Goal: Task Accomplishment & Management: Complete application form

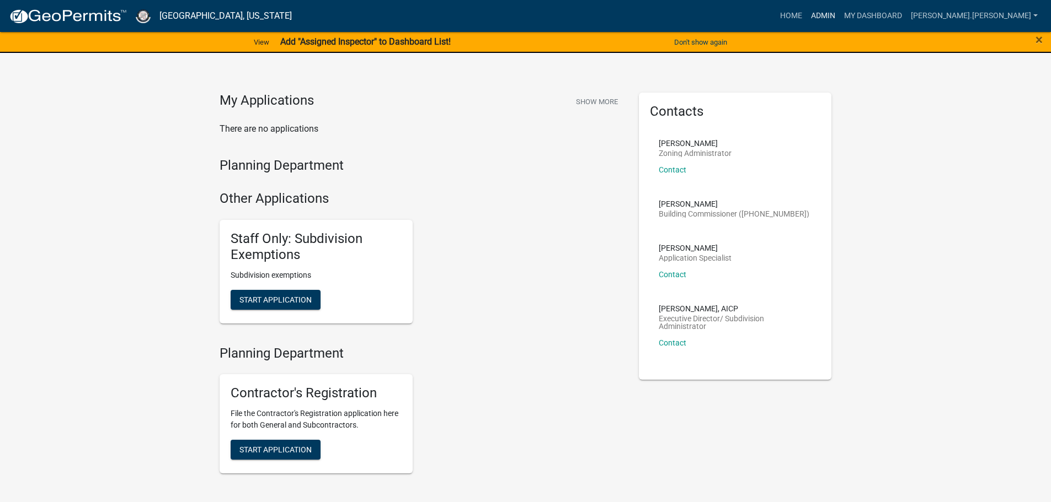
click at [839, 17] on link "Admin" at bounding box center [822, 16] width 33 height 21
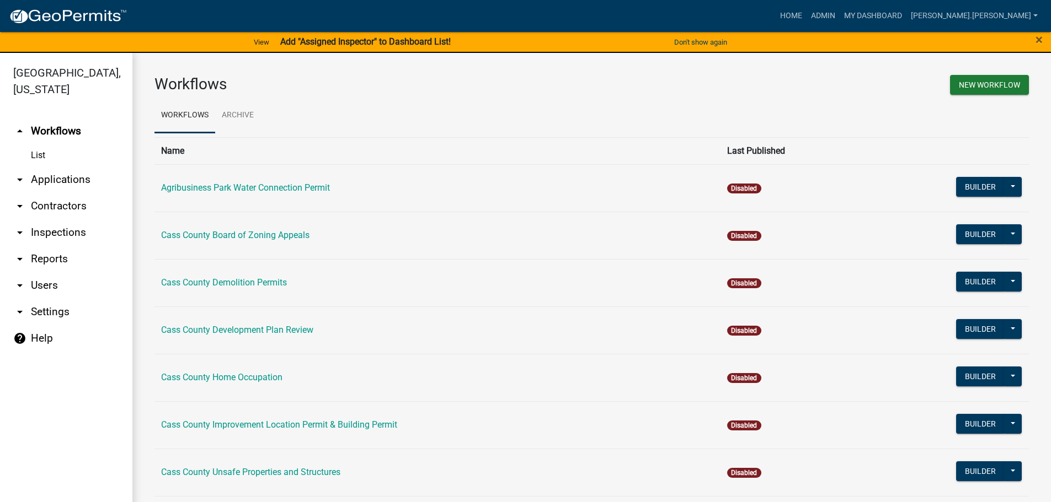
click at [50, 193] on link "arrow_drop_down Contractors" at bounding box center [66, 206] width 132 height 26
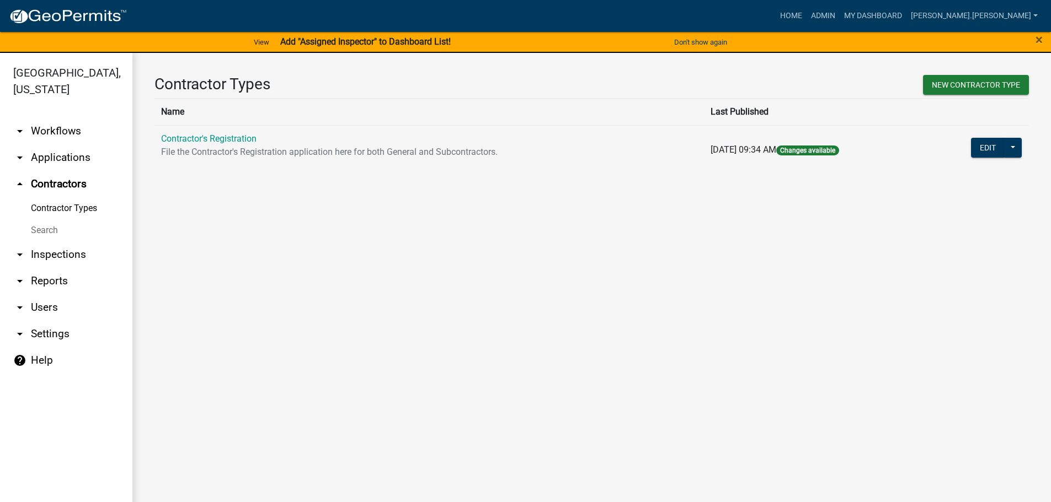
click at [46, 220] on link "Search" at bounding box center [66, 231] width 132 height 22
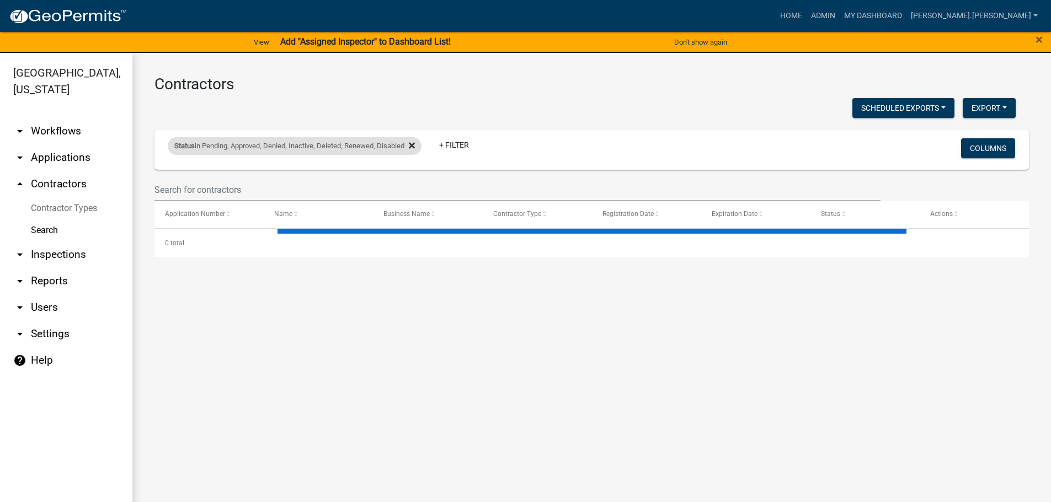
select select "3: 100"
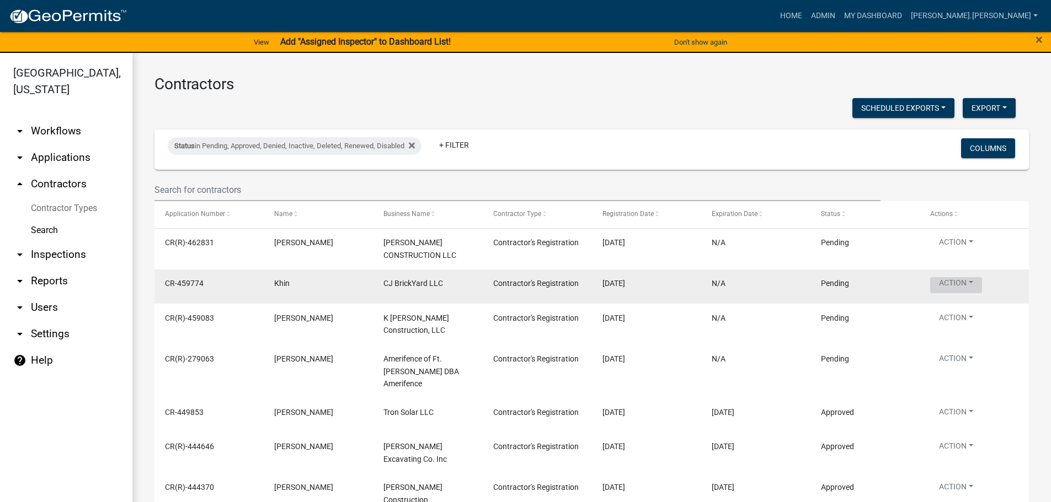
click at [957, 284] on button "Action" at bounding box center [956, 285] width 52 height 16
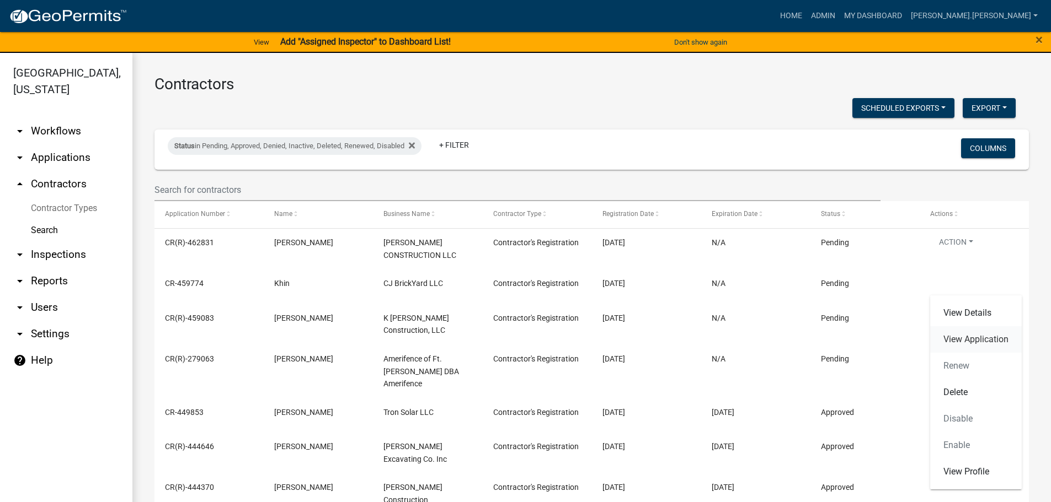
click at [951, 341] on link "View Application" at bounding box center [976, 340] width 92 height 26
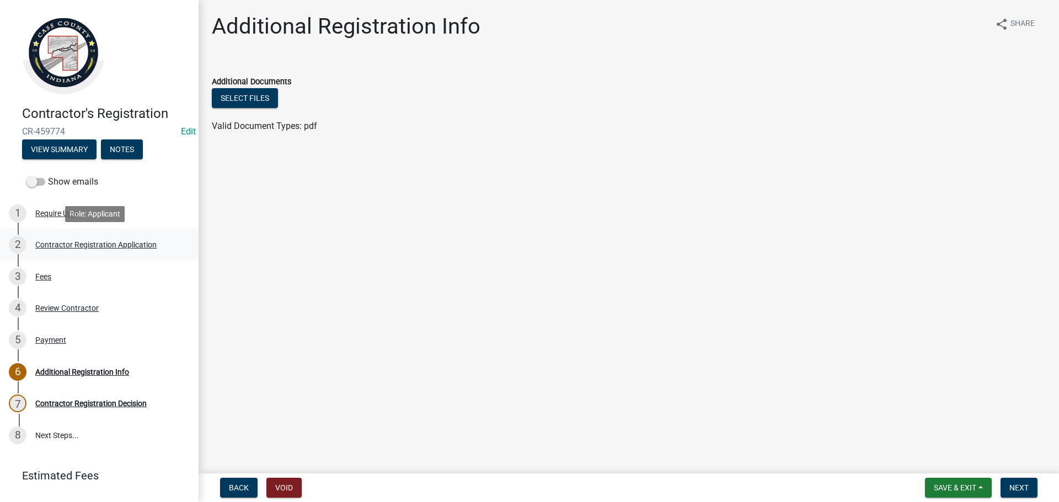
click at [84, 241] on div "Contractor Registration Application" at bounding box center [95, 245] width 121 height 8
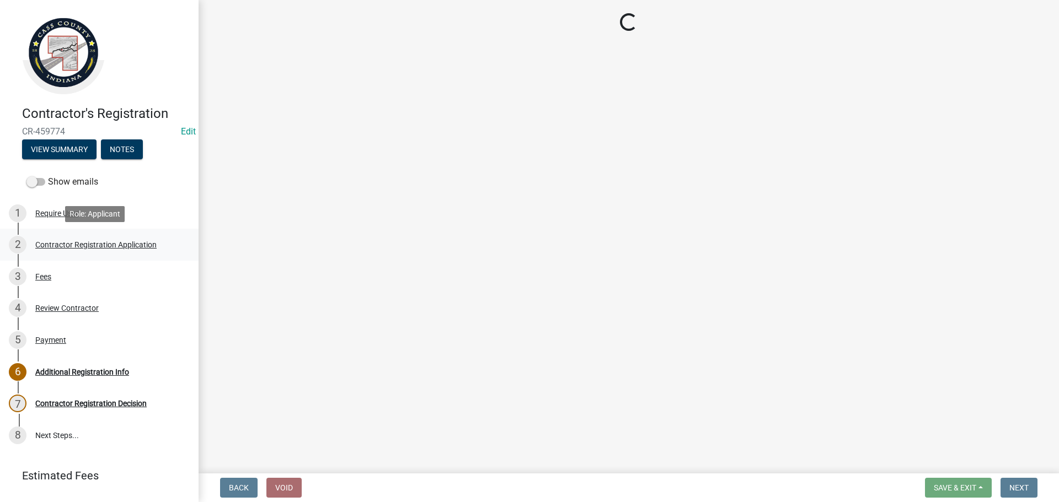
select select "[US_STATE]"
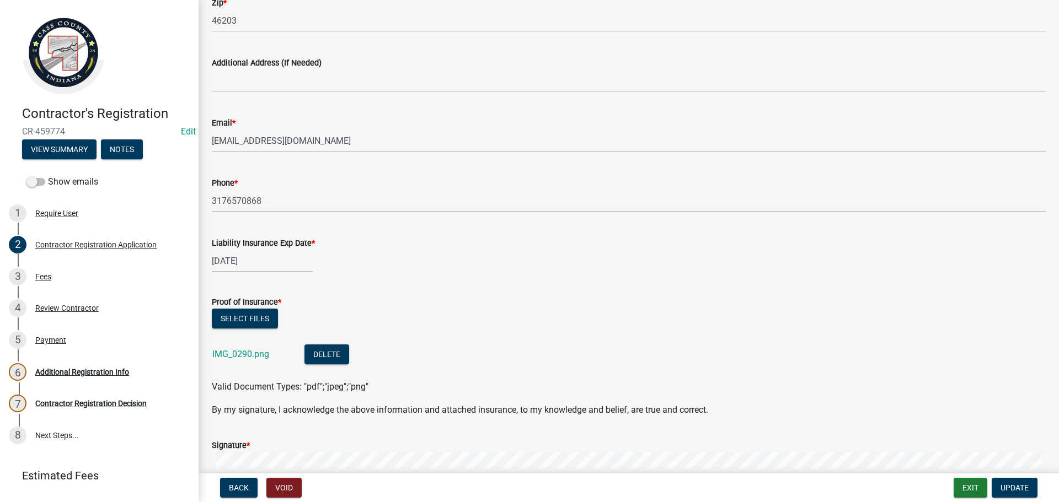
scroll to position [827, 0]
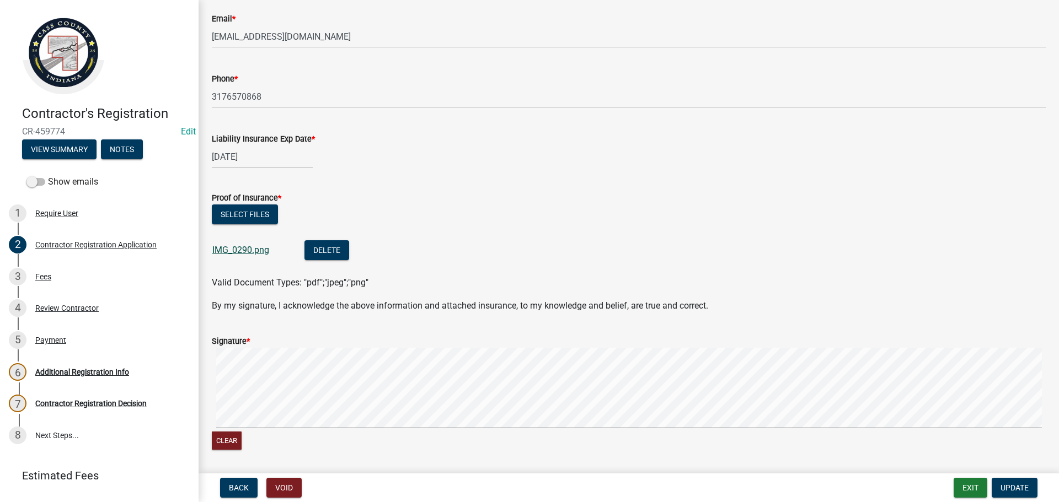
click at [240, 251] on link "IMG_0290.png" at bounding box center [240, 250] width 57 height 10
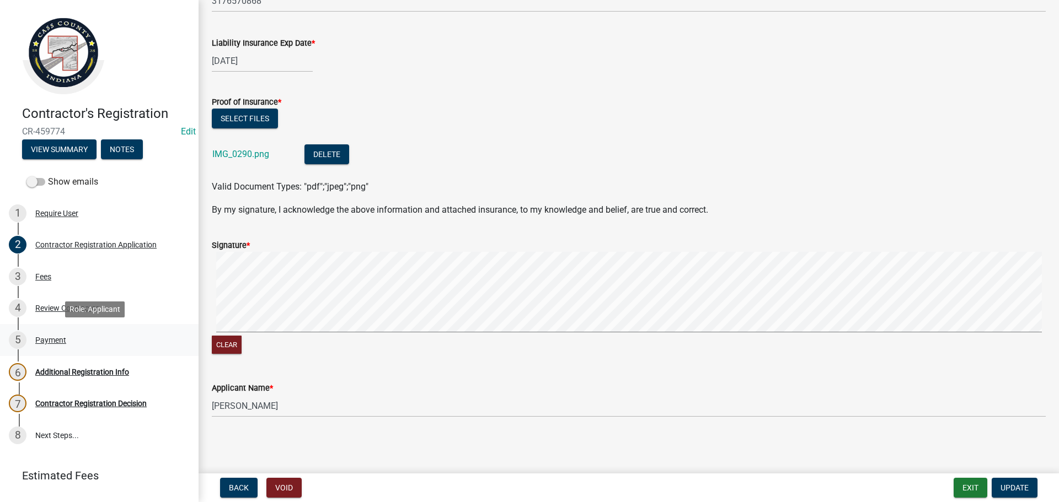
click at [53, 344] on div "Payment" at bounding box center [50, 340] width 31 height 8
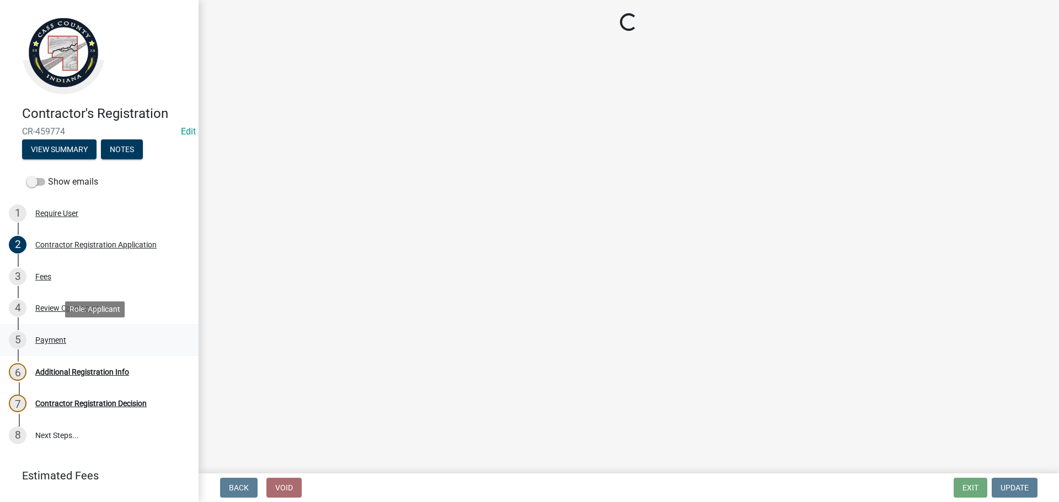
scroll to position [0, 0]
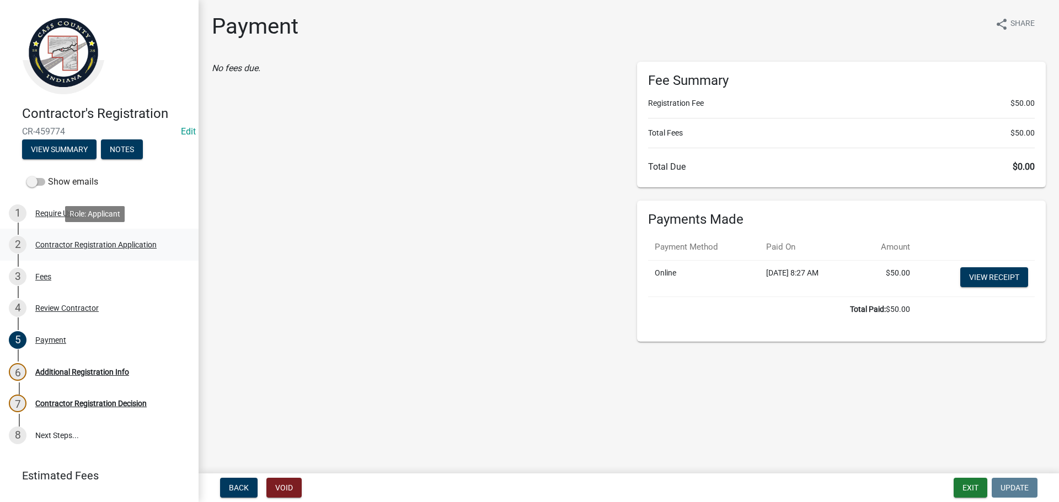
click at [134, 241] on div "Contractor Registration Application" at bounding box center [95, 245] width 121 height 8
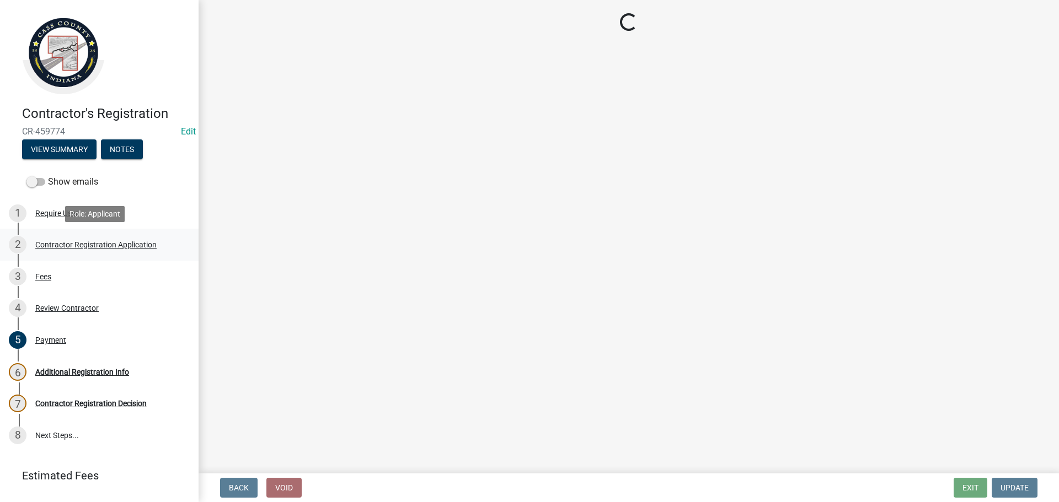
select select "[US_STATE]"
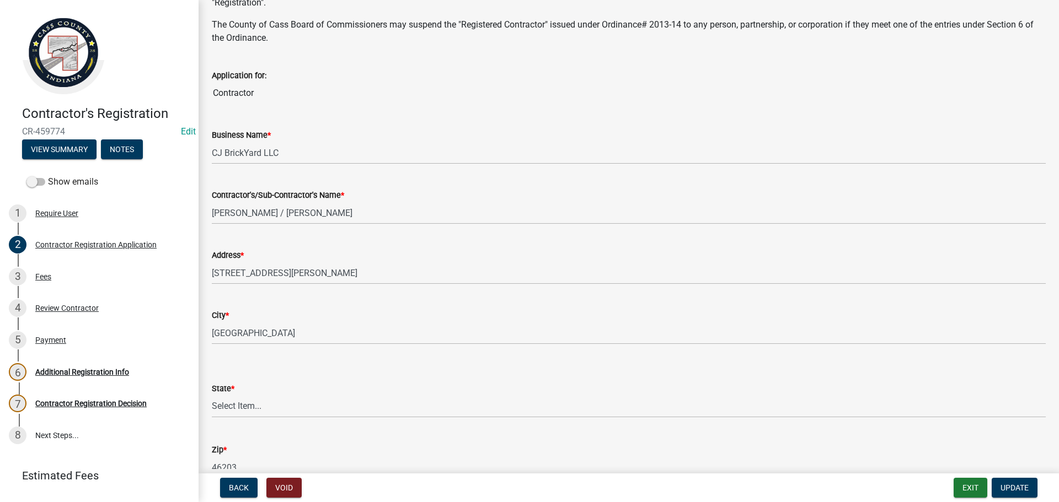
scroll to position [331, 0]
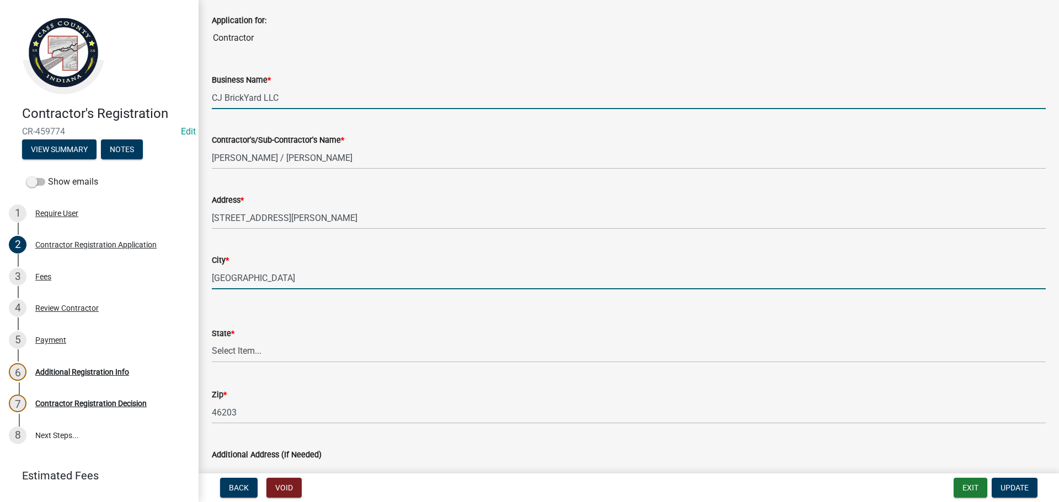
drag, startPoint x: 426, startPoint y: 271, endPoint x: 653, endPoint y: 99, distance: 283.8
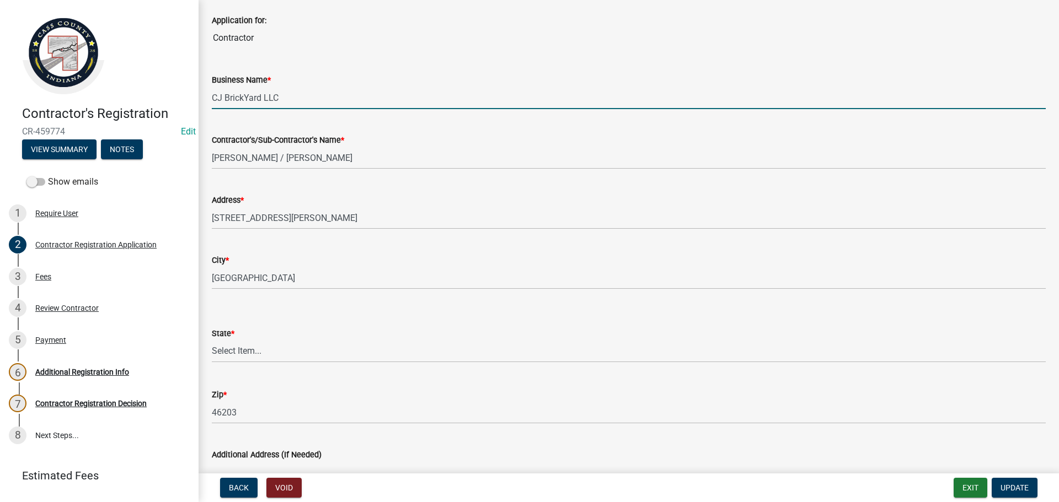
drag, startPoint x: 653, startPoint y: 99, endPoint x: 502, endPoint y: 31, distance: 164.9
click at [502, 31] on input "Contractor" at bounding box center [629, 38] width 834 height 22
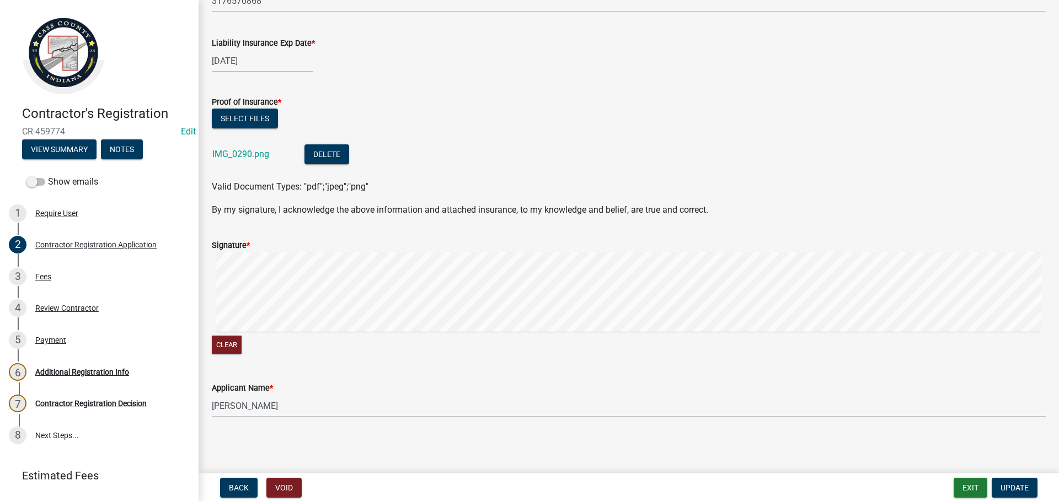
scroll to position [923, 0]
click at [73, 149] on button "View Summary" at bounding box center [59, 150] width 74 height 20
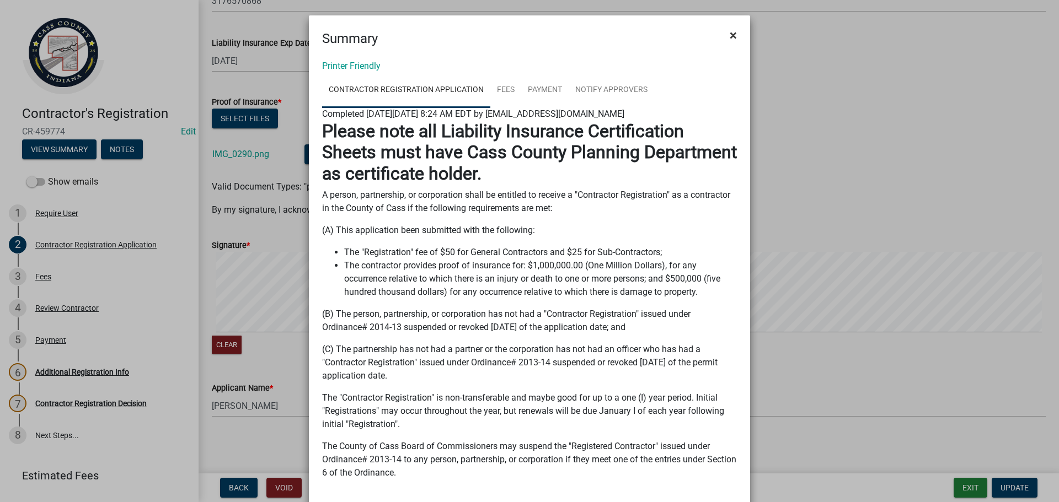
click at [730, 36] on span "×" at bounding box center [733, 35] width 7 height 15
